Goal: Task Accomplishment & Management: Use online tool/utility

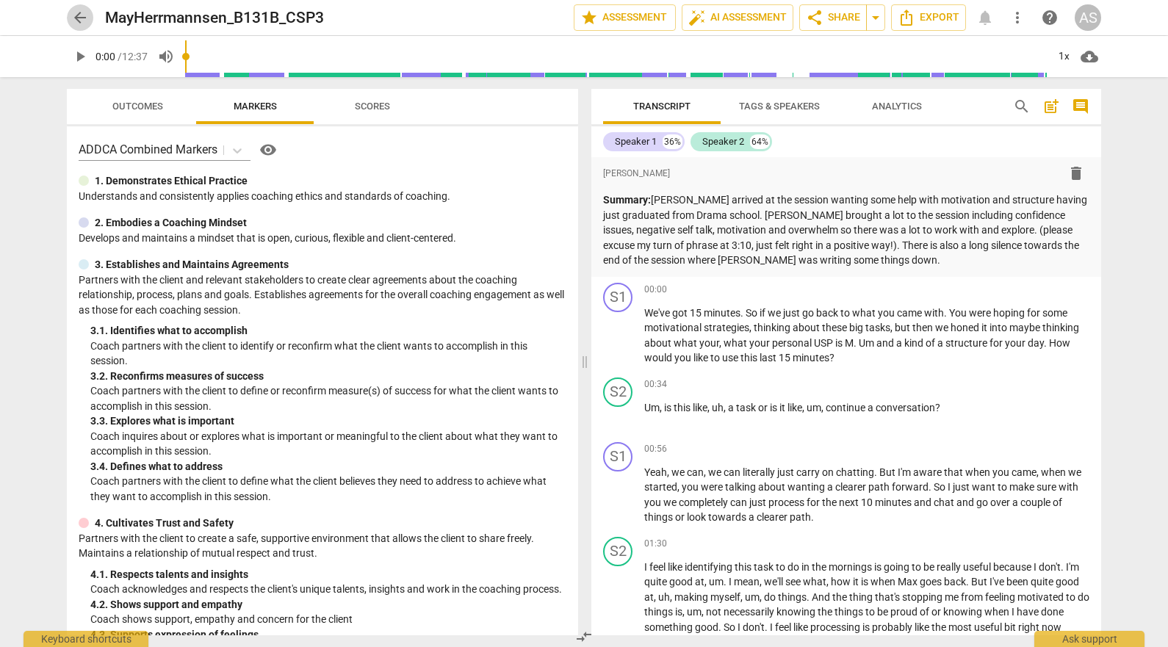
click at [81, 10] on span "arrow_back" at bounding box center [80, 18] width 18 height 18
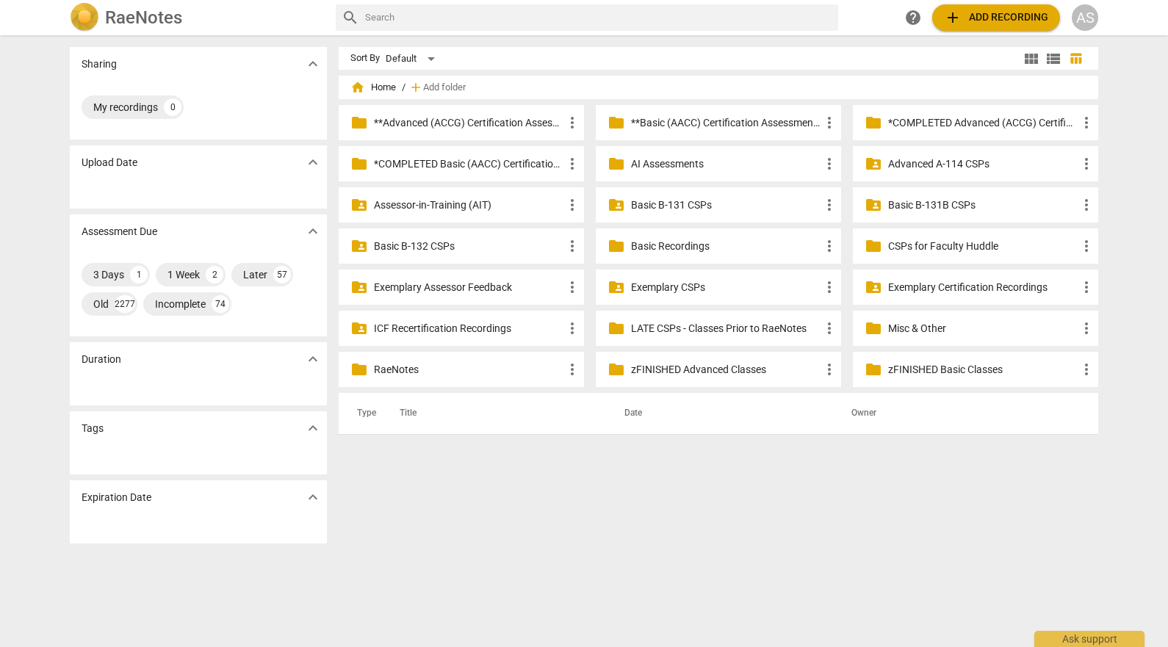
click at [904, 192] on div "folder_shared Basic B-131B CSPs more_vert" at bounding box center [975, 204] width 245 height 35
click at [906, 205] on p "Basic B-131B CSPs" at bounding box center [983, 205] width 190 height 15
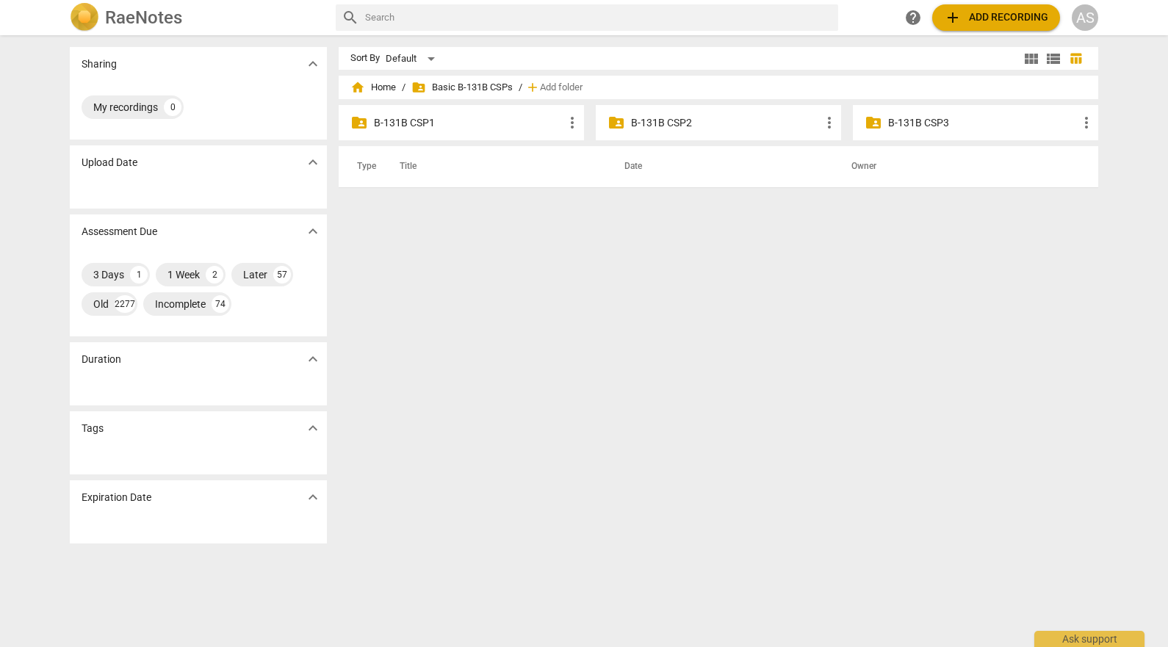
click at [915, 131] on div "folder_shared B-131B CSP3 more_vert" at bounding box center [975, 122] width 245 height 35
click at [916, 121] on p "B-131B CSP3" at bounding box center [983, 122] width 190 height 15
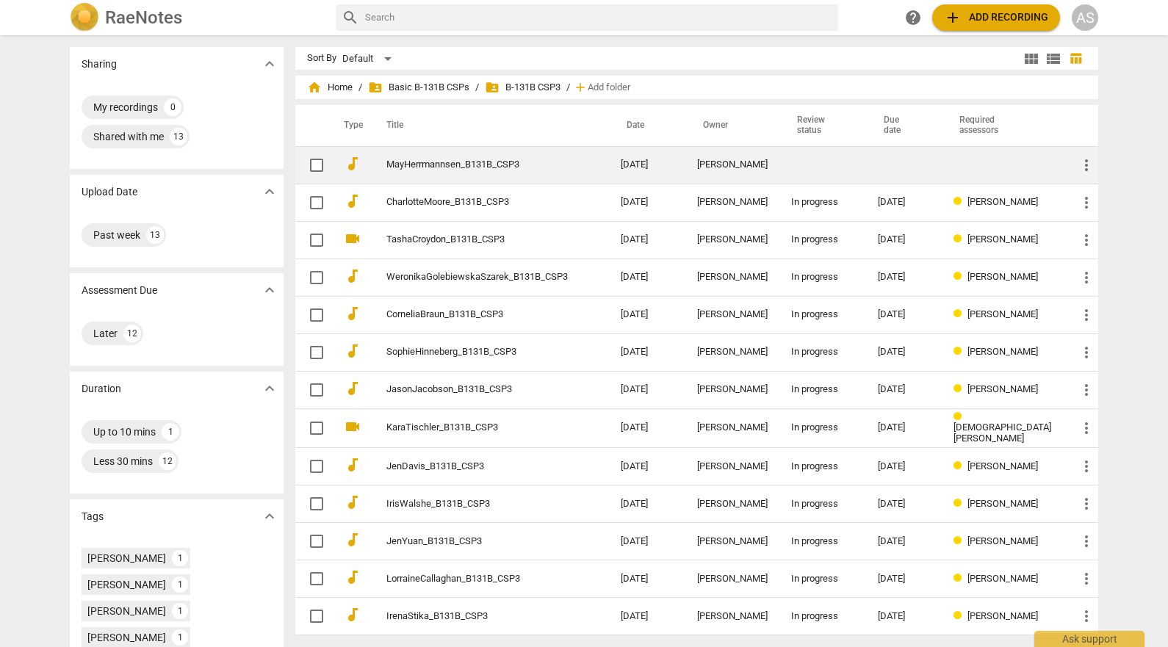
click at [842, 179] on td at bounding box center [822, 164] width 87 height 37
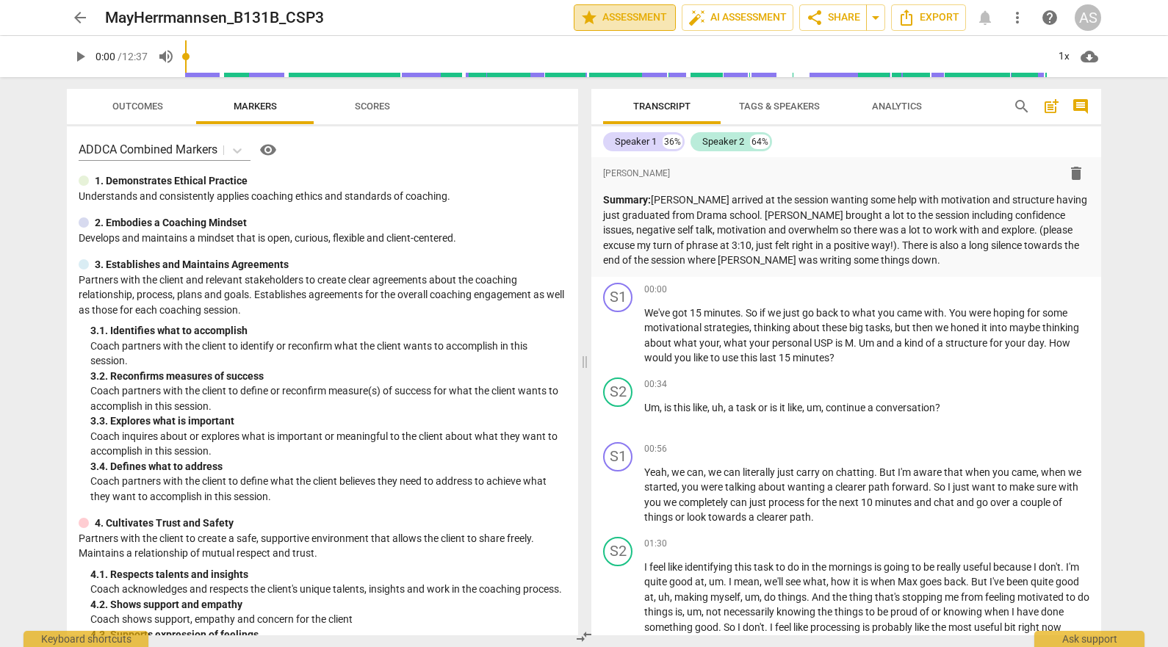
click at [639, 21] on span "star Assessment" at bounding box center [624, 18] width 89 height 18
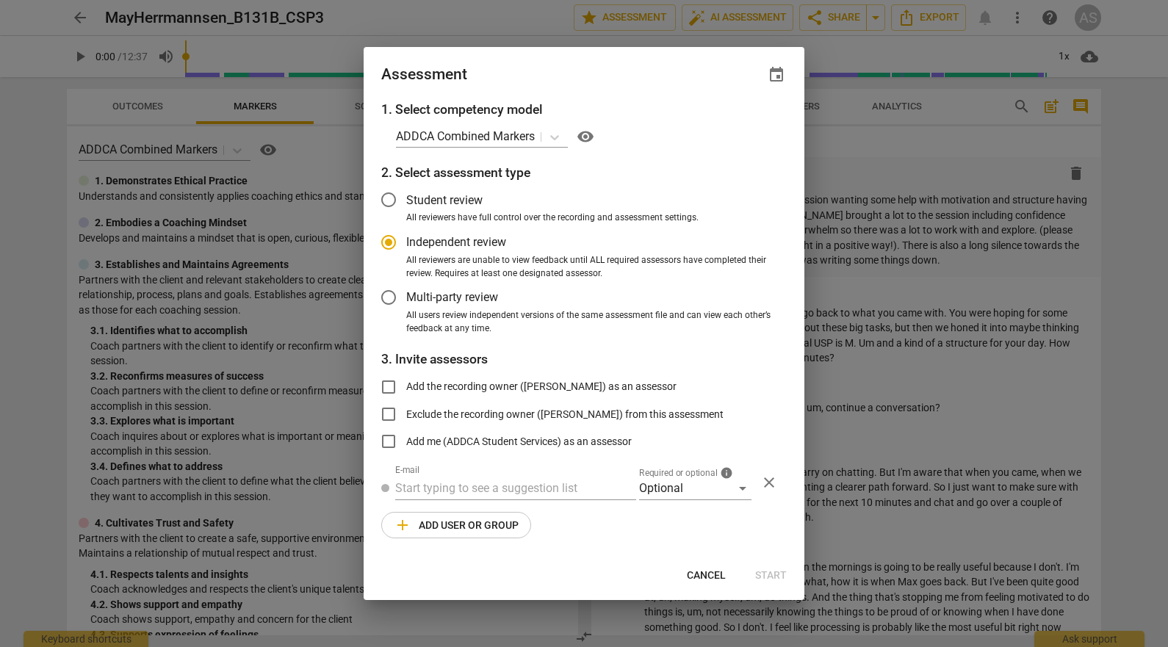
radio input "false"
click at [785, 72] on span "event" at bounding box center [777, 75] width 18 height 18
click at [732, 121] on input "date" at bounding box center [688, 125] width 103 height 21
type input "[DATE]"
click at [626, 87] on div "Due date [DATE] close" at bounding box center [706, 117] width 162 height 65
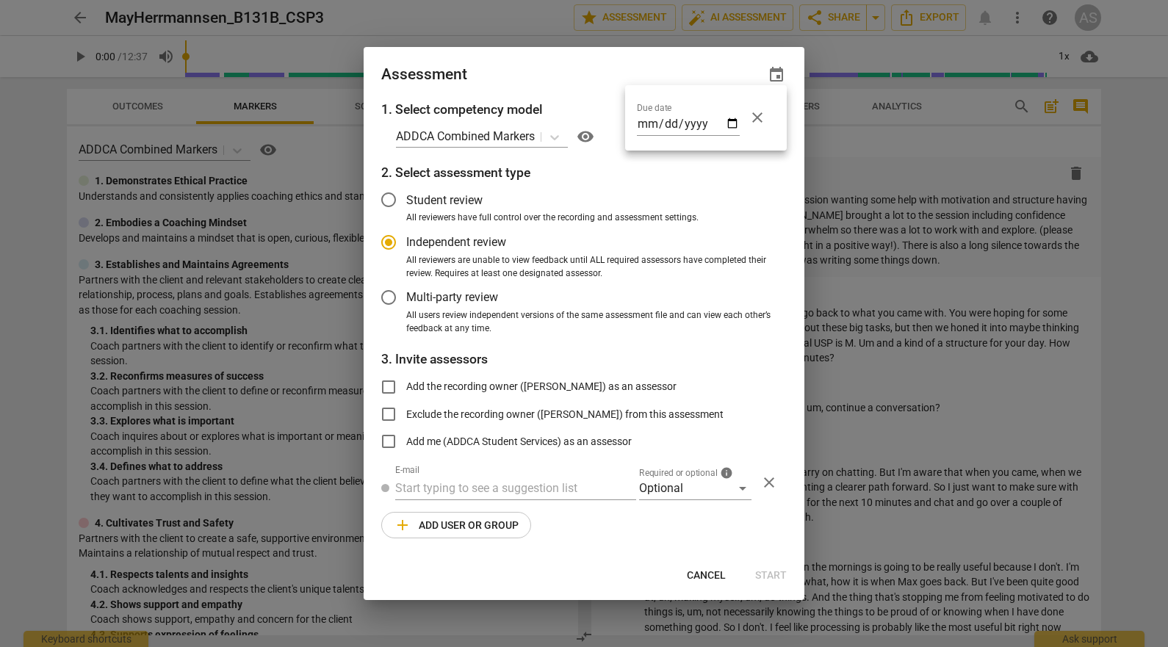
click at [654, 499] on div at bounding box center [584, 323] width 1168 height 647
click at [669, 484] on div at bounding box center [584, 323] width 1168 height 647
radio input "false"
type input "[DATE]"
click at [674, 494] on div at bounding box center [584, 323] width 1168 height 647
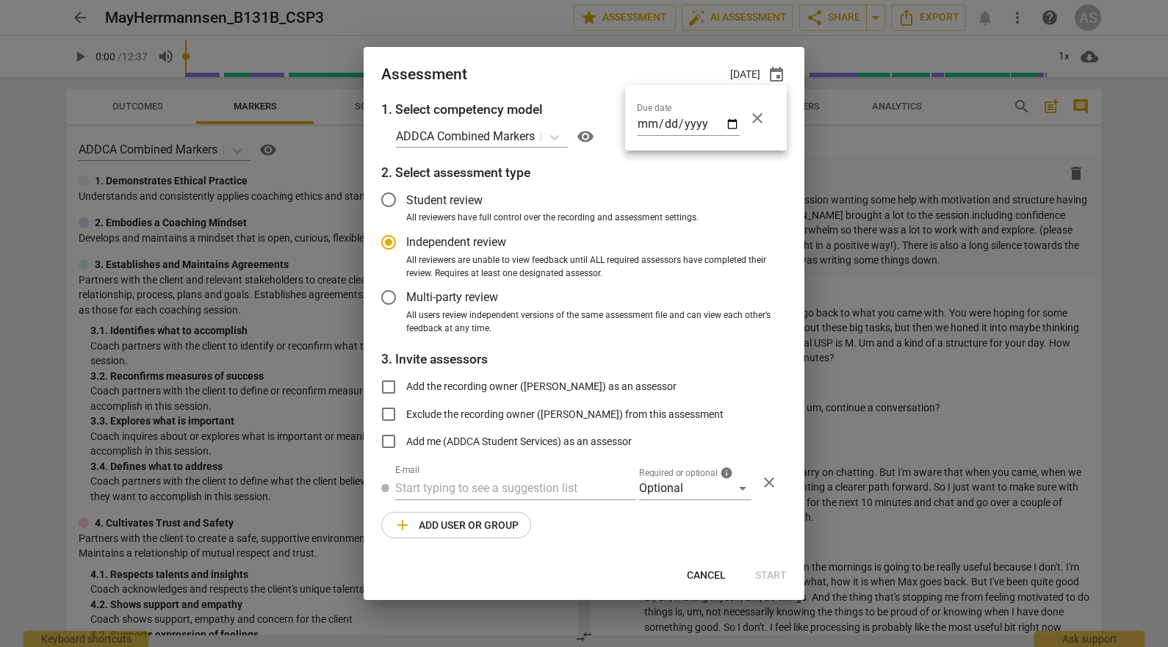
radio input "false"
click at [771, 73] on span "event" at bounding box center [777, 75] width 18 height 18
click at [728, 123] on input "[DATE]" at bounding box center [688, 125] width 103 height 21
type input "[DATE]"
click at [541, 528] on div at bounding box center [584, 323] width 1168 height 647
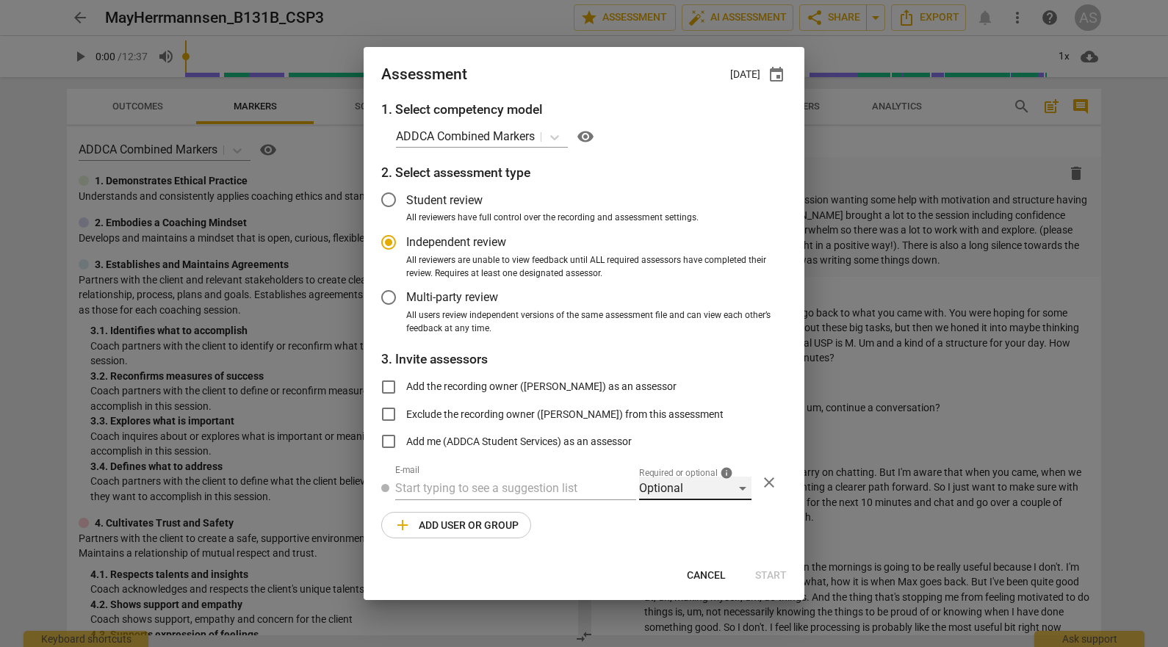
click at [677, 485] on div "Optional" at bounding box center [695, 489] width 112 height 24
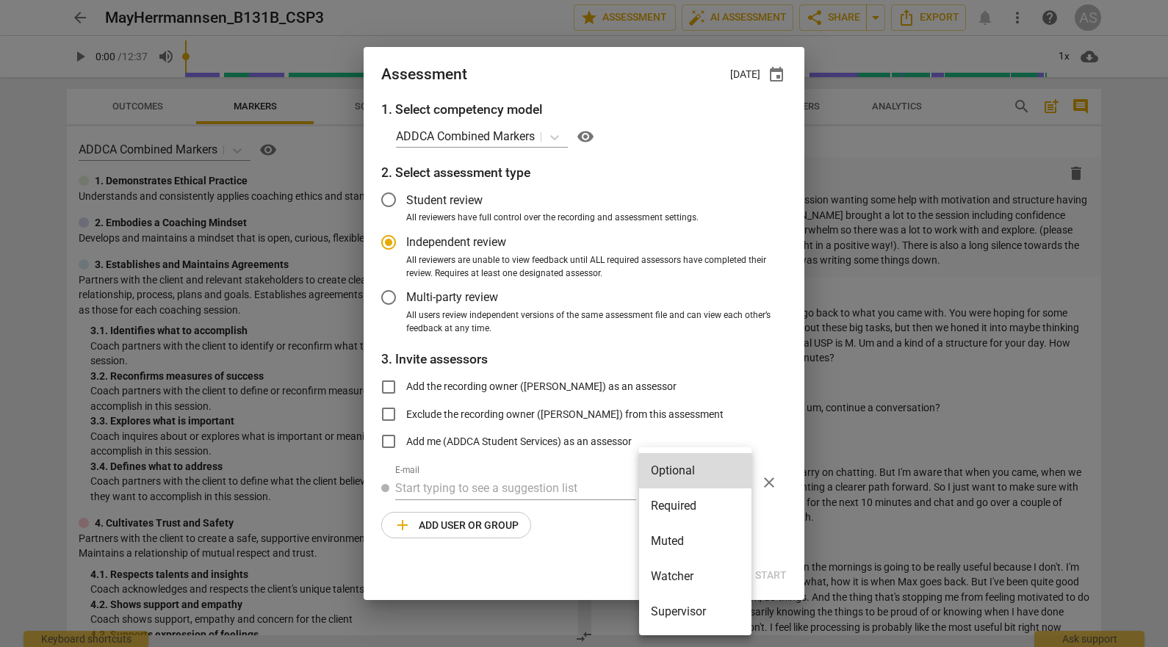
click at [670, 503] on li "Required" at bounding box center [695, 506] width 112 height 35
radio input "false"
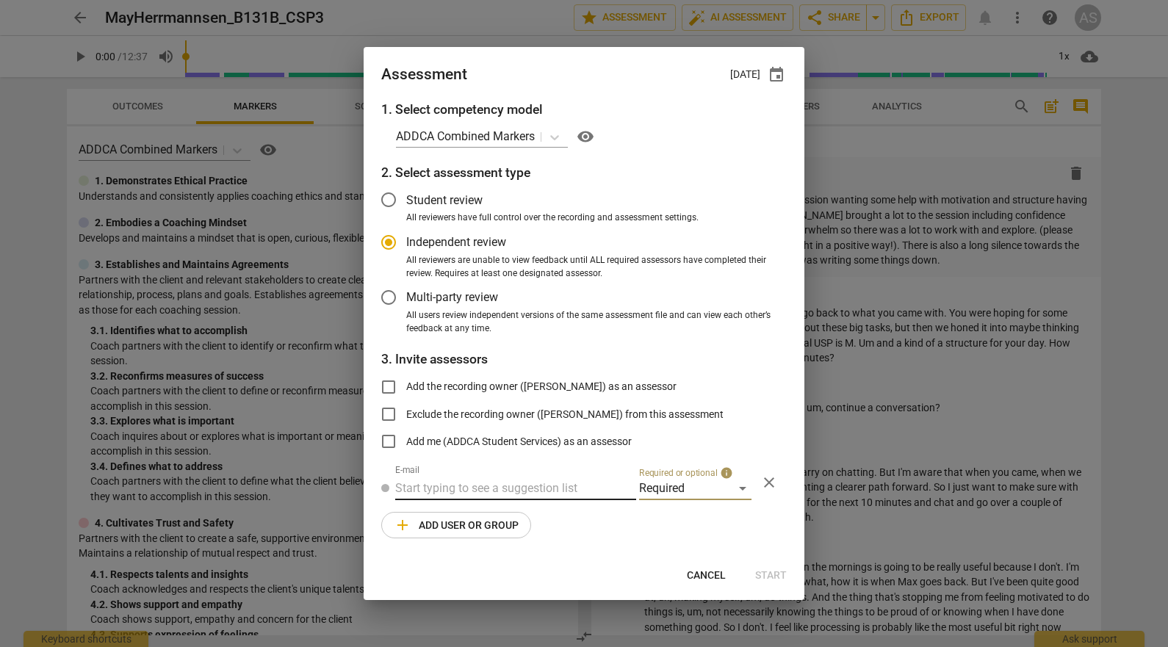
click at [530, 487] on input "text" at bounding box center [515, 489] width 241 height 24
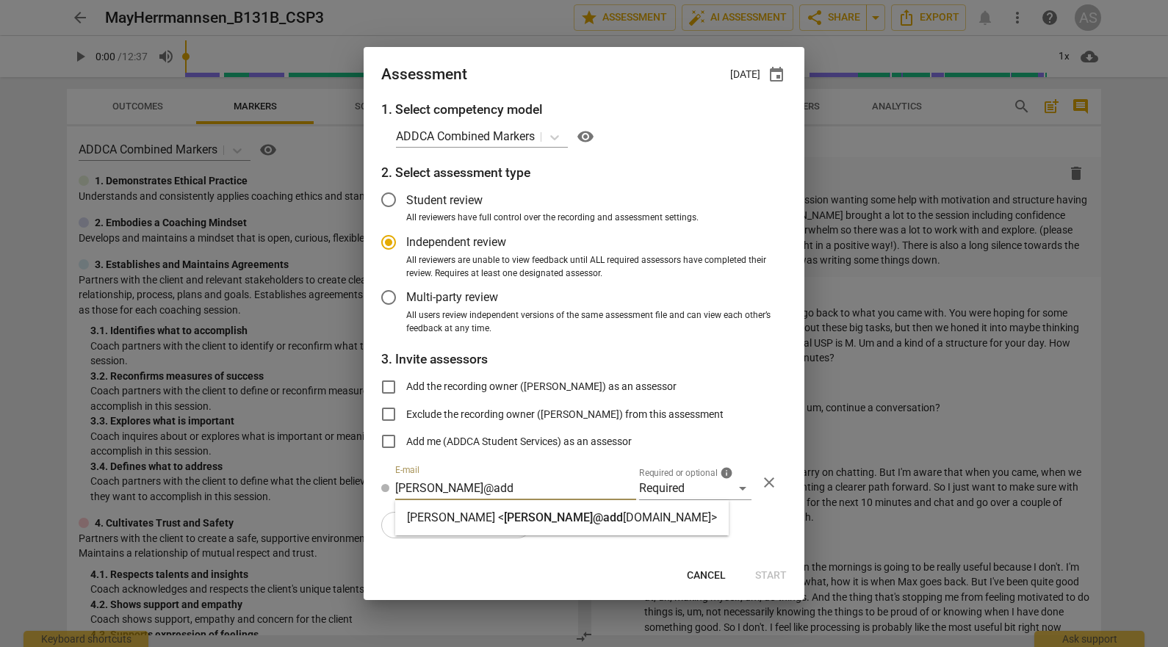
type input "[PERSON_NAME]@add"
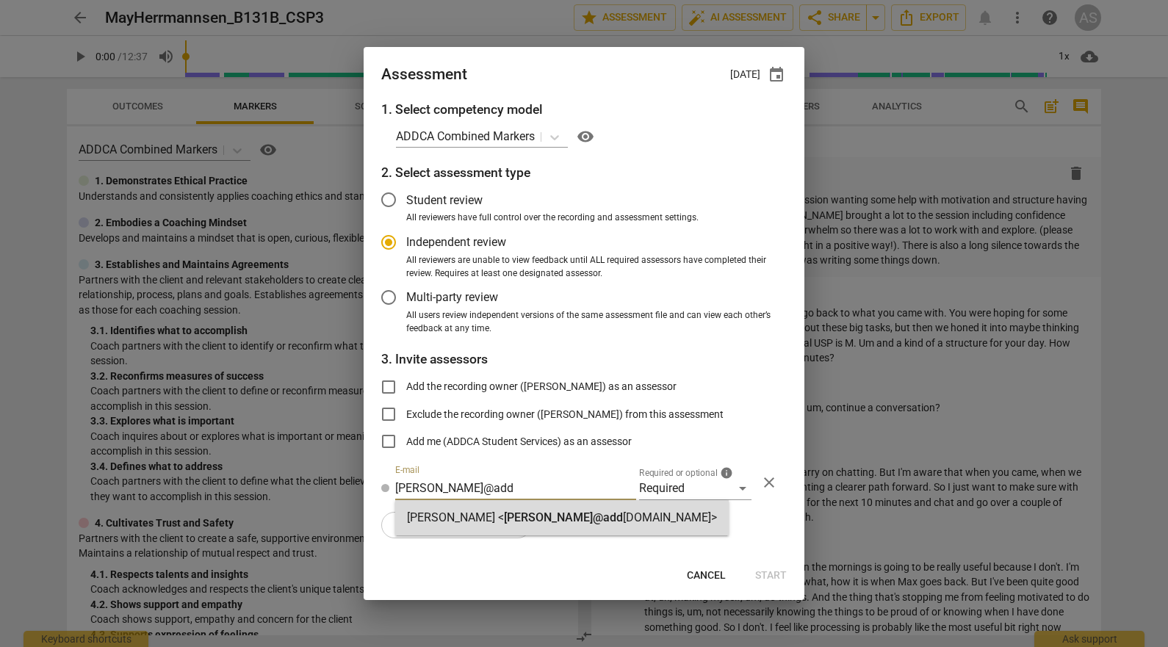
click at [516, 525] on div "[PERSON_NAME] < [PERSON_NAME]@add [DOMAIN_NAME]>" at bounding box center [562, 518] width 310 height 18
radio input "false"
type input "[PERSON_NAME] <[PERSON_NAME][EMAIL_ADDRESS][DOMAIN_NAME]>"
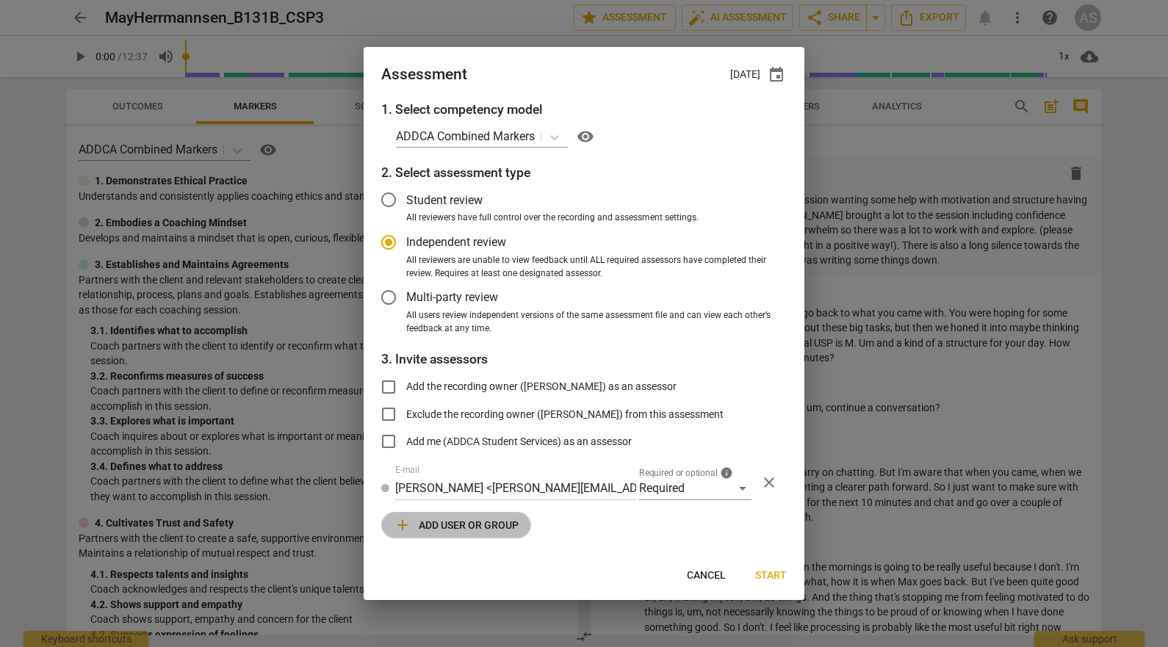
click at [494, 523] on span "add Add user or group" at bounding box center [456, 525] width 125 height 18
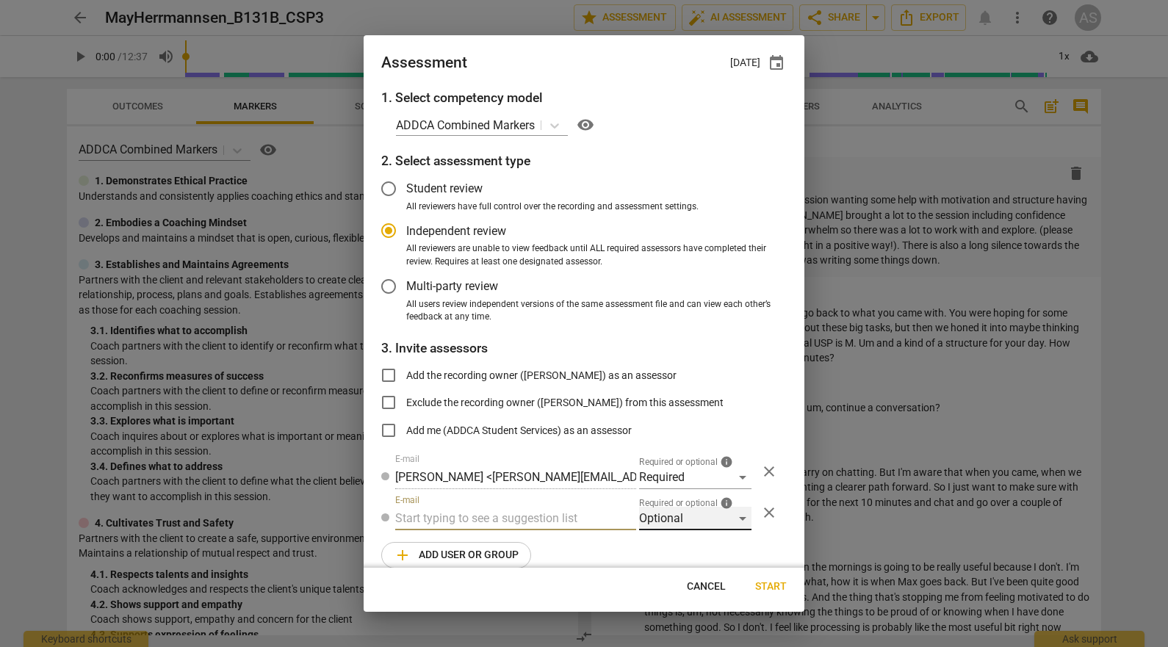
click at [695, 509] on div "Optional" at bounding box center [695, 519] width 112 height 24
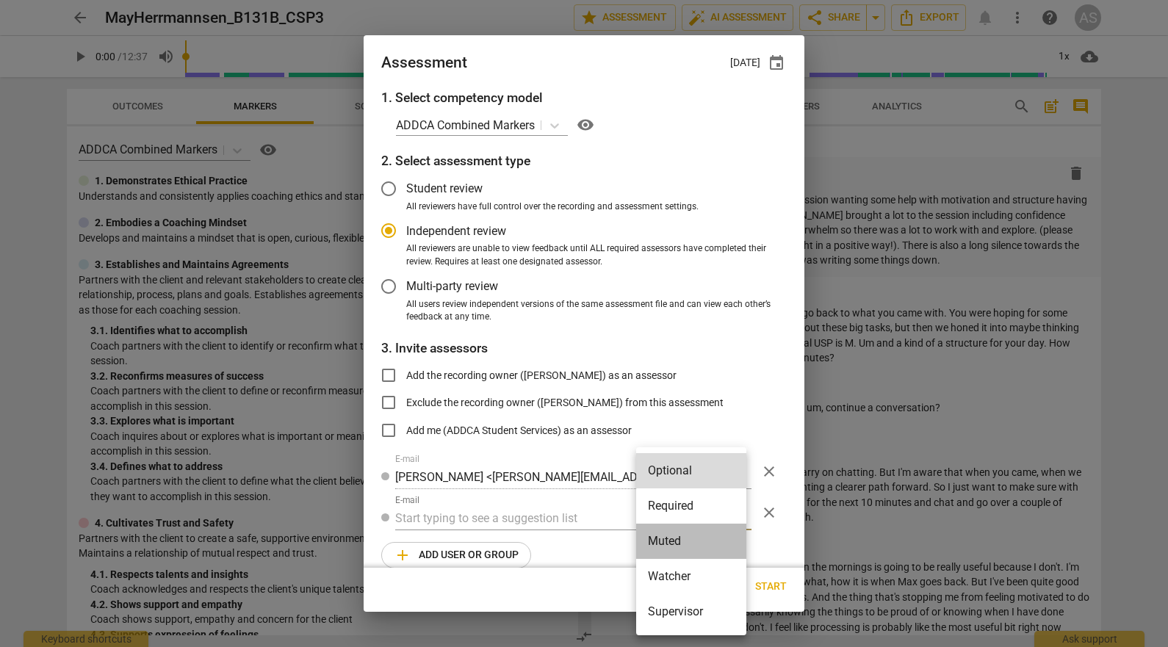
click at [681, 533] on li "Muted" at bounding box center [691, 541] width 110 height 35
radio input "false"
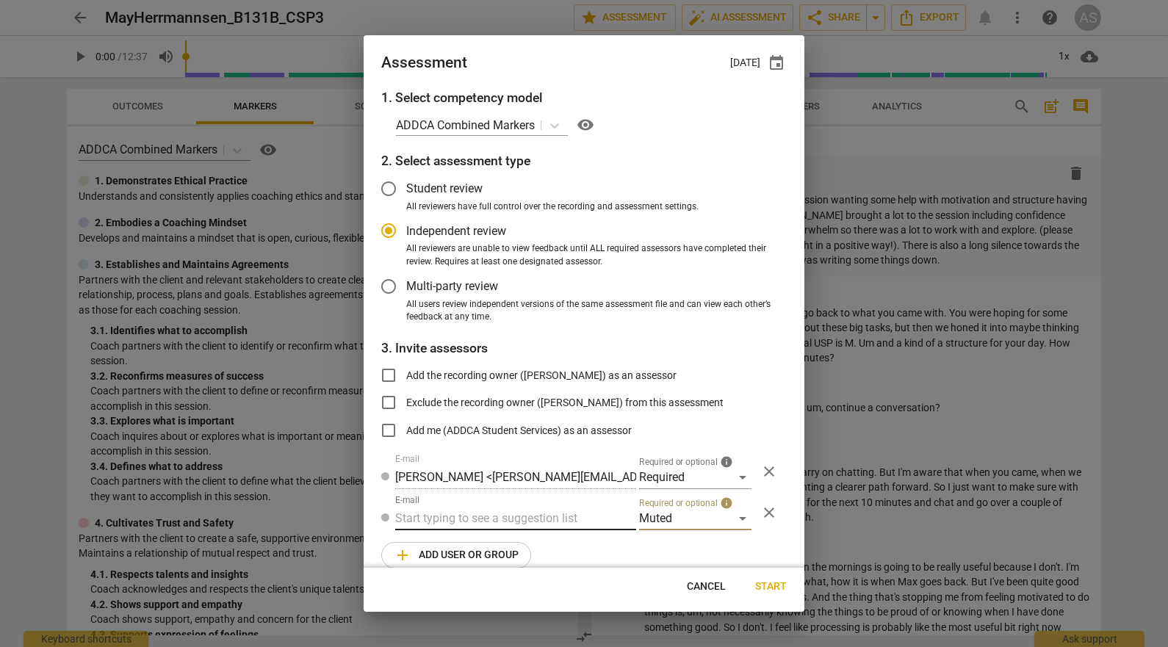
click at [551, 526] on input "text" at bounding box center [515, 519] width 241 height 24
type input "131B"
click at [539, 542] on div "Basic B- 131B CSPs" at bounding box center [514, 547] width 238 height 35
radio input "false"
type input "Basic B-131B CSPs"
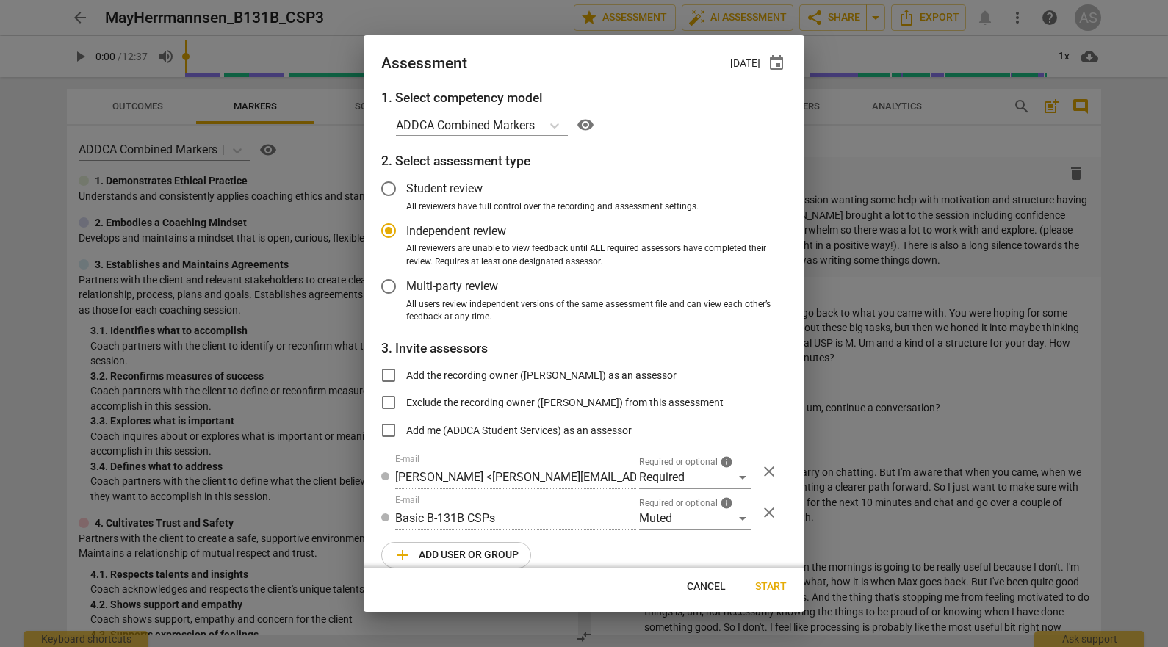
click at [775, 581] on span "Start" at bounding box center [771, 587] width 32 height 15
radio input "false"
type input "[PERSON_NAME] <[PERSON_NAME][EMAIL_ADDRESS][DOMAIN_NAME]>"
type input "[PERSON_NAME] <[EMAIL_ADDRESS][DOMAIN_NAME]>"
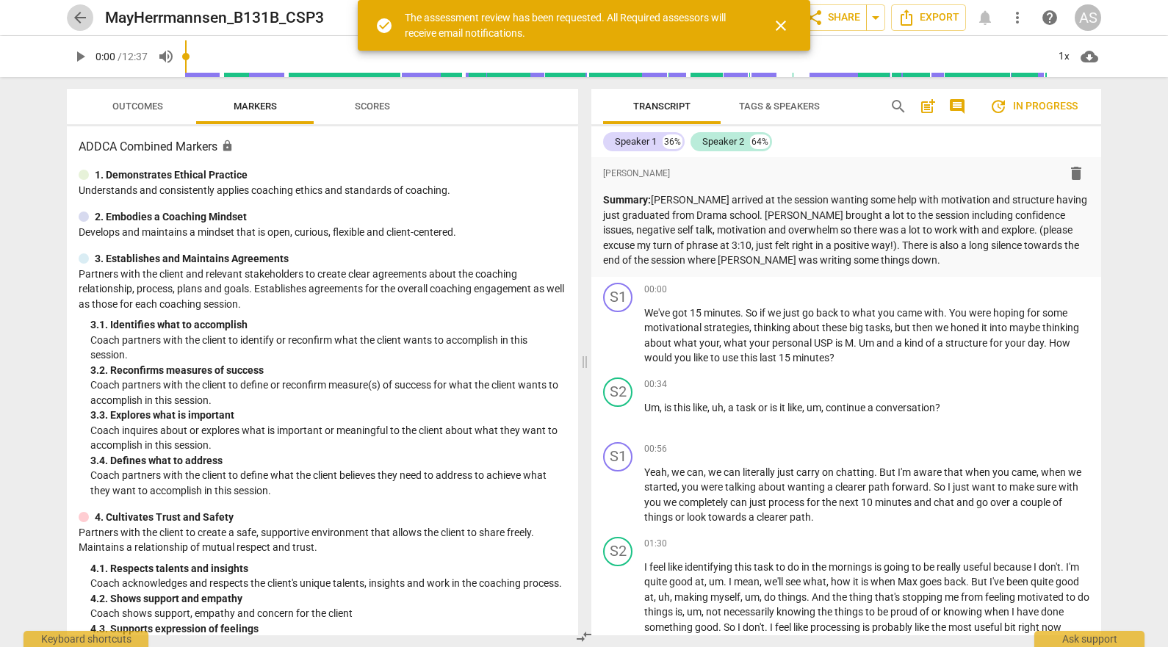
click at [78, 14] on span "arrow_back" at bounding box center [80, 18] width 18 height 18
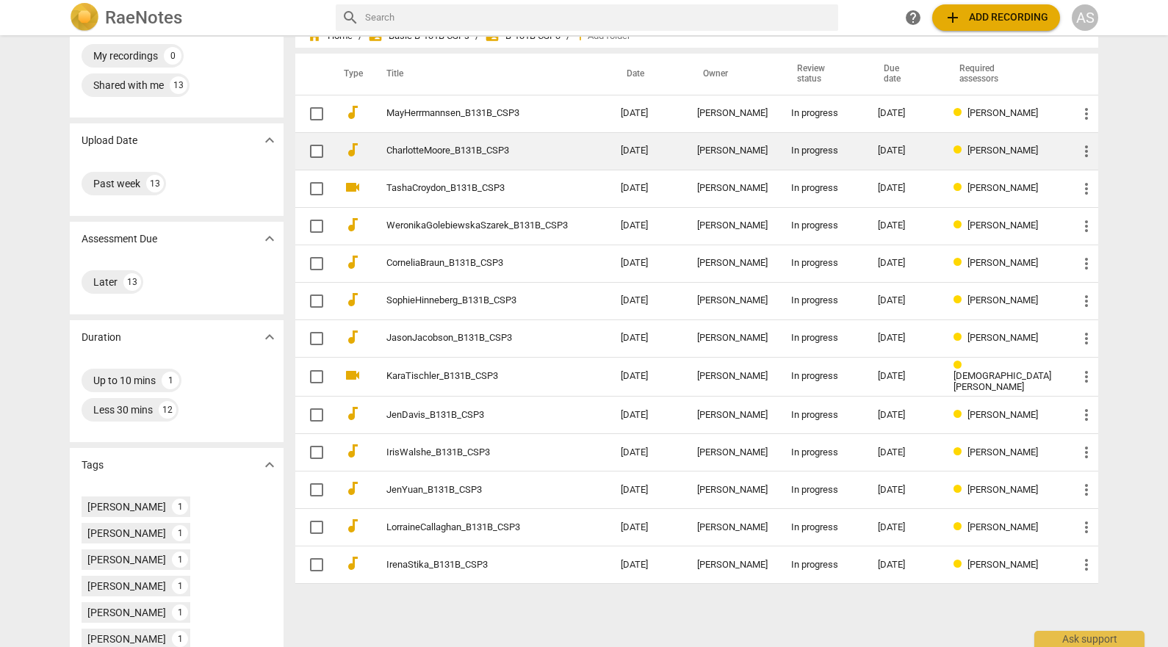
scroll to position [26, 0]
